Goal: Task Accomplishment & Management: Use online tool/utility

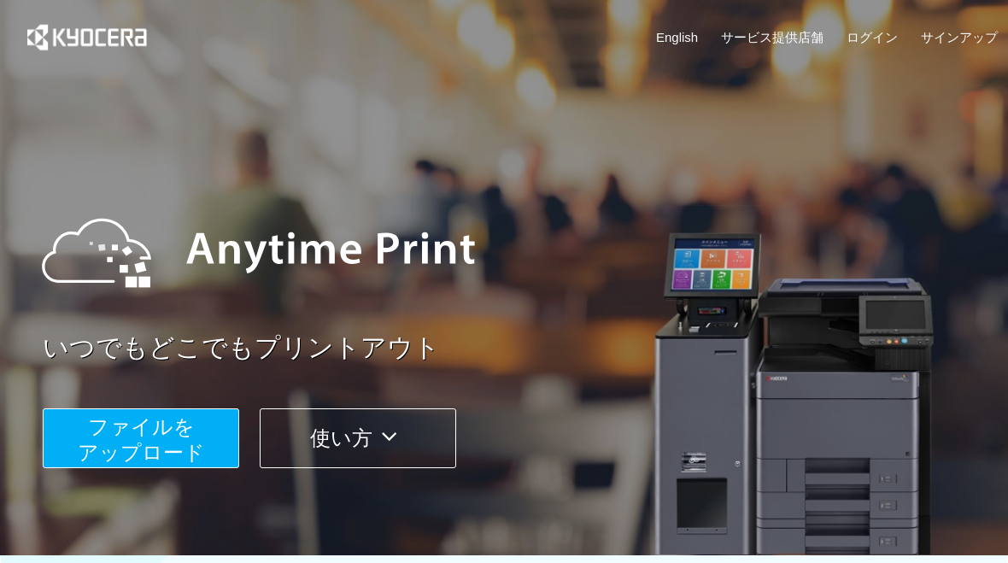
click at [195, 437] on button "ファイルを ​​アップロード" at bounding box center [141, 438] width 196 height 60
click at [183, 445] on span "ファイルを ​​アップロード" at bounding box center [141, 439] width 127 height 49
click at [158, 437] on button "ファイルを ​​アップロード" at bounding box center [141, 438] width 196 height 60
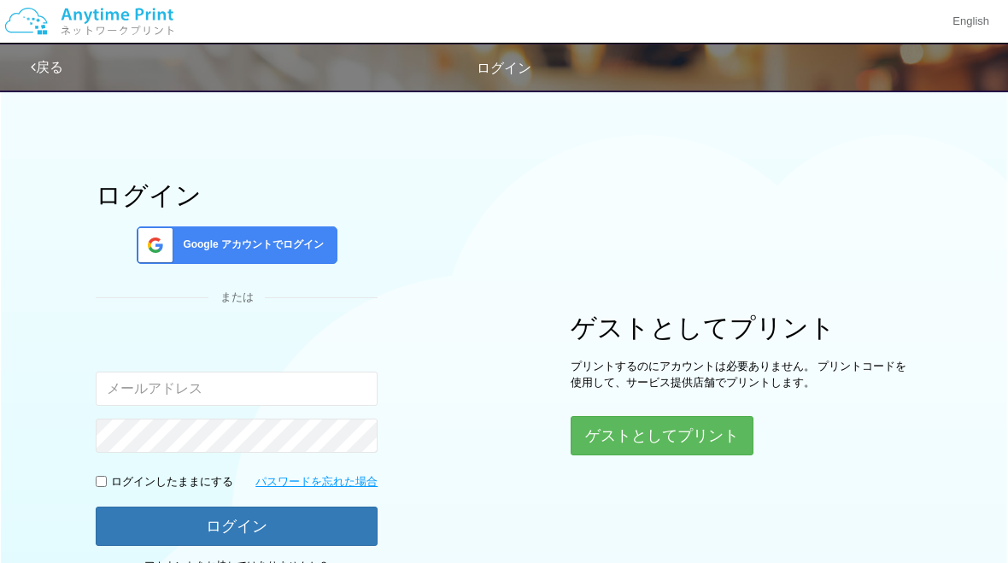
click at [669, 436] on button "ゲストとしてプリント" at bounding box center [661, 435] width 183 height 39
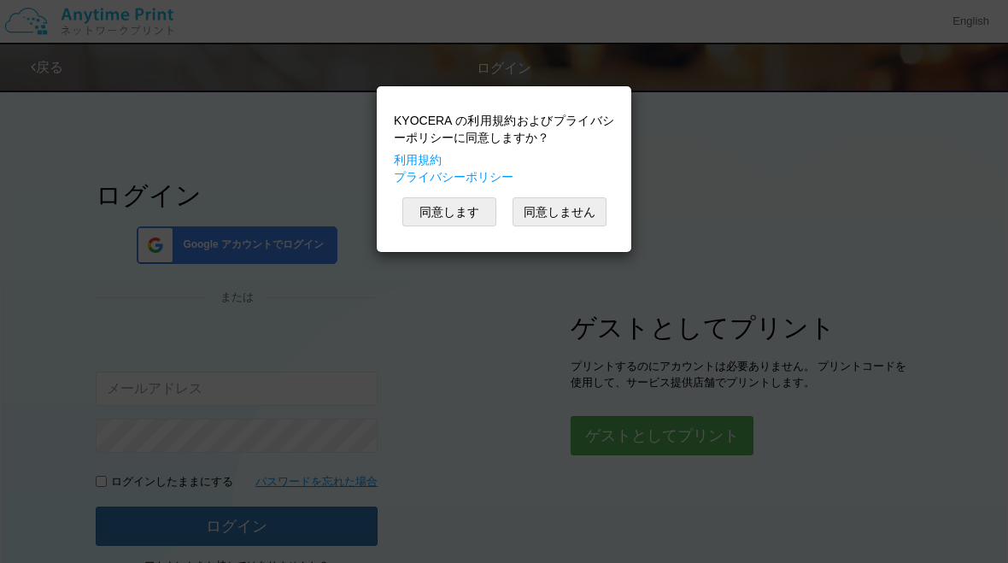
click at [447, 219] on button "同意します" at bounding box center [449, 211] width 94 height 29
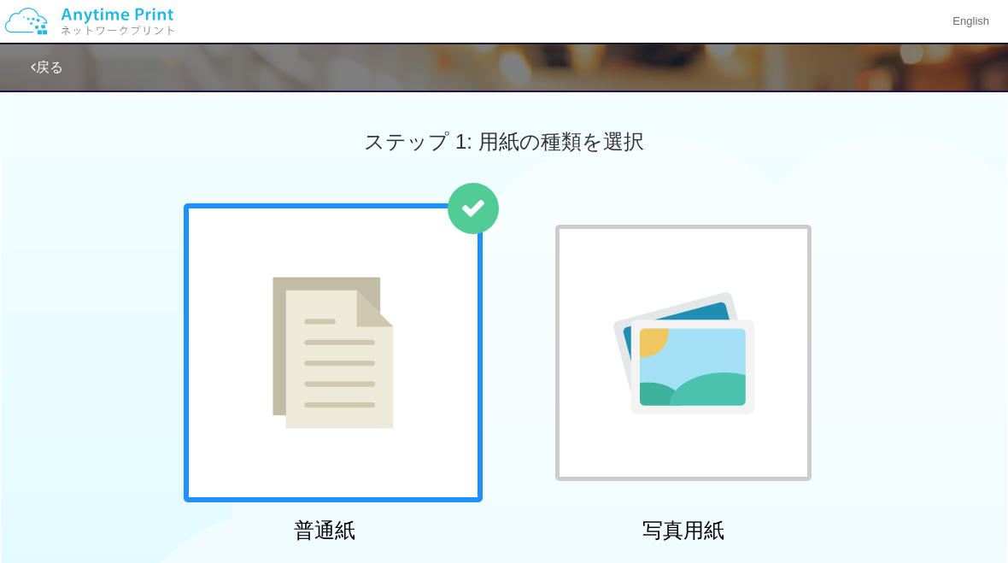
click at [774, 260] on div at bounding box center [683, 353] width 256 height 256
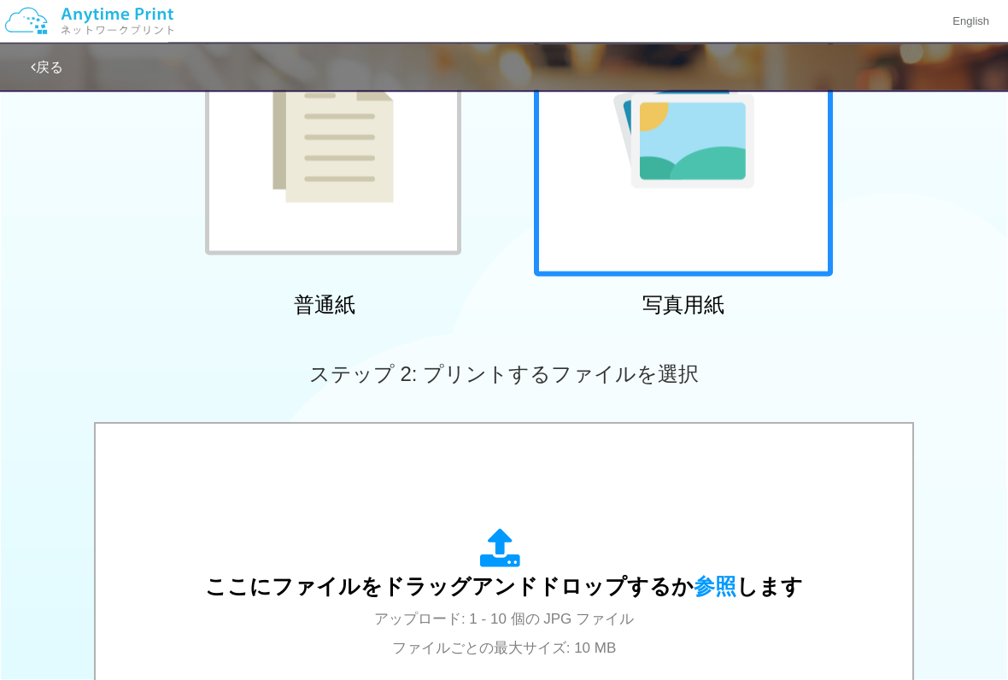
scroll to position [226, 0]
click at [506, 552] on icon at bounding box center [504, 549] width 48 height 43
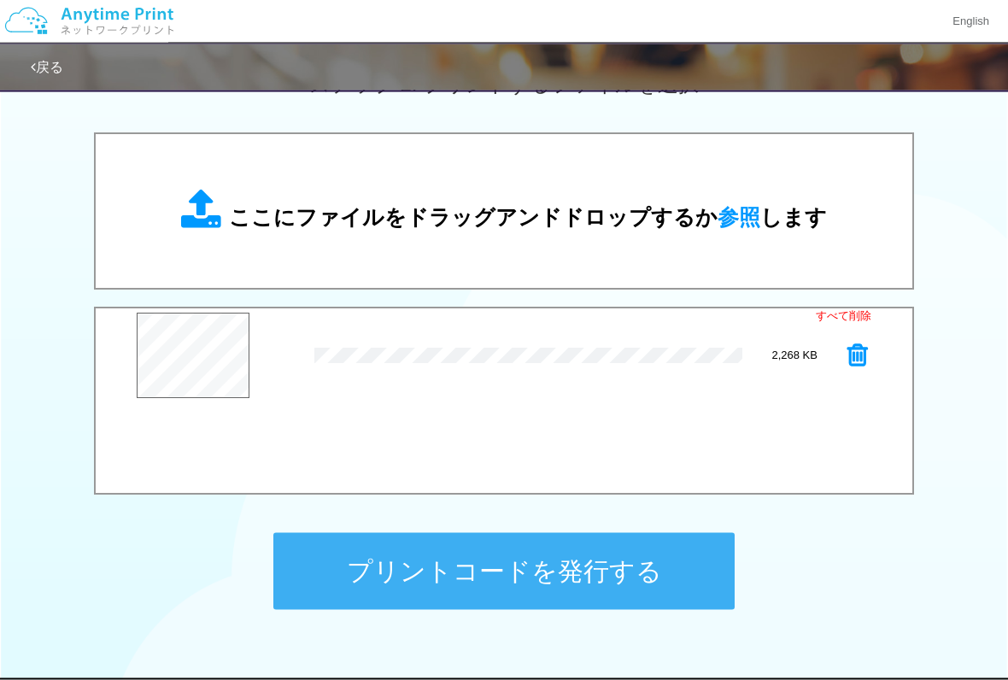
scroll to position [514, 0]
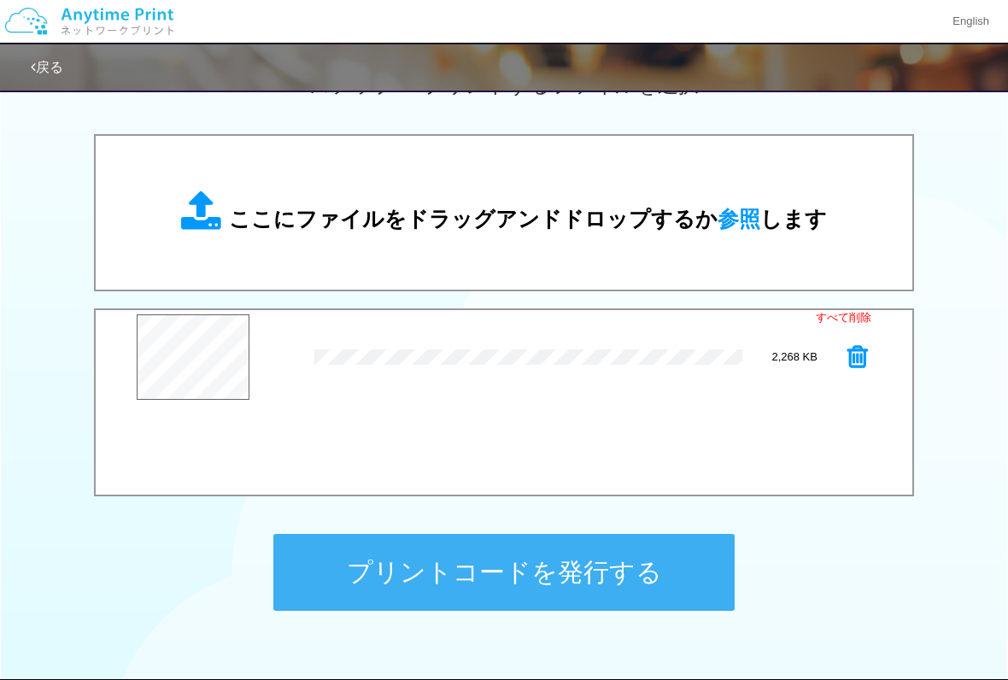
click at [512, 562] on button "プリントコードを発行する" at bounding box center [503, 572] width 461 height 77
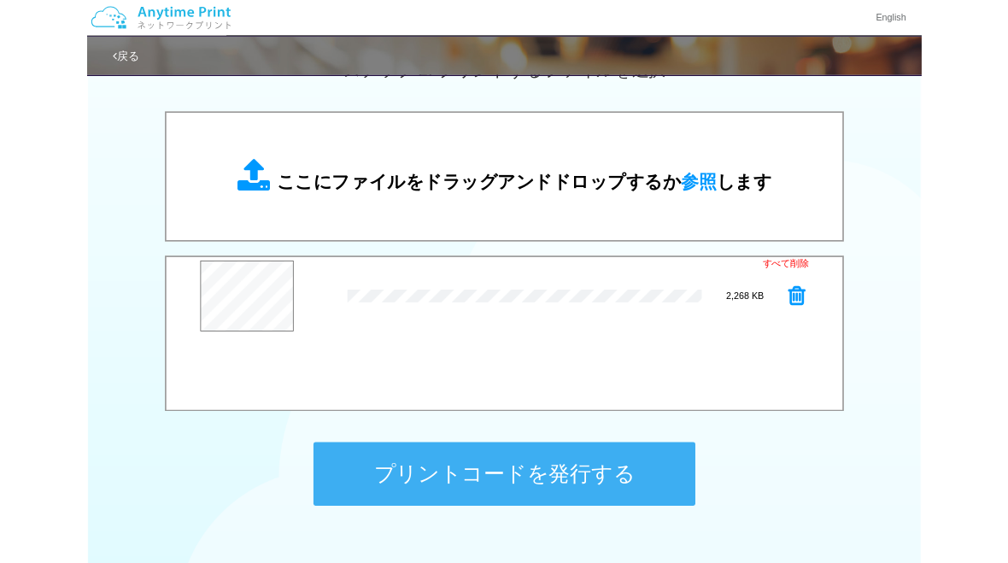
scroll to position [0, 0]
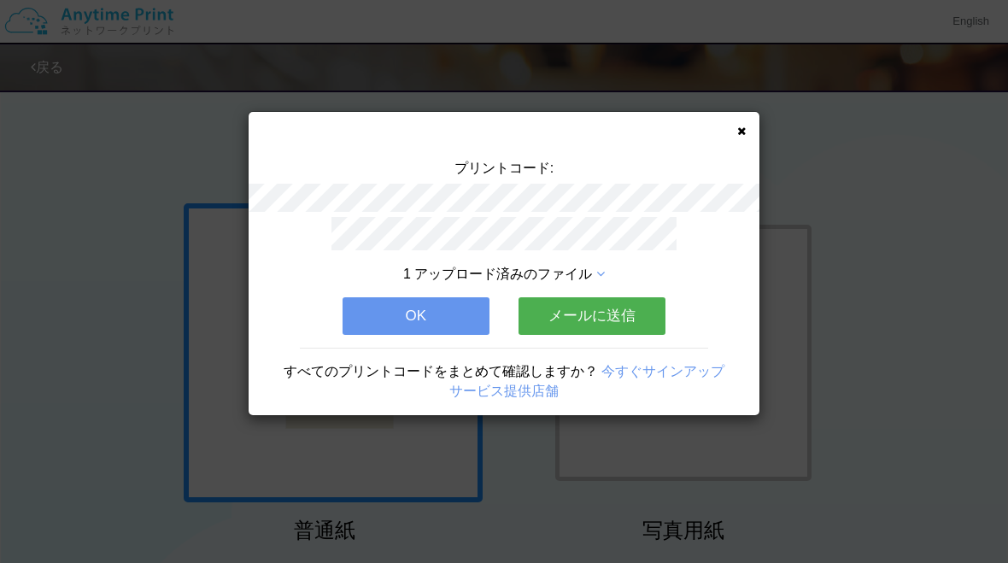
click at [419, 473] on div "プリントコード: 1 アップロード済みのファイル OK メールに送信 すべてのプリントコードをまとめて確認しますか？ 今すぐサインアップ サービス提供店舗" at bounding box center [504, 281] width 1008 height 563
